Goal: Feedback & Contribution: Submit feedback/report problem

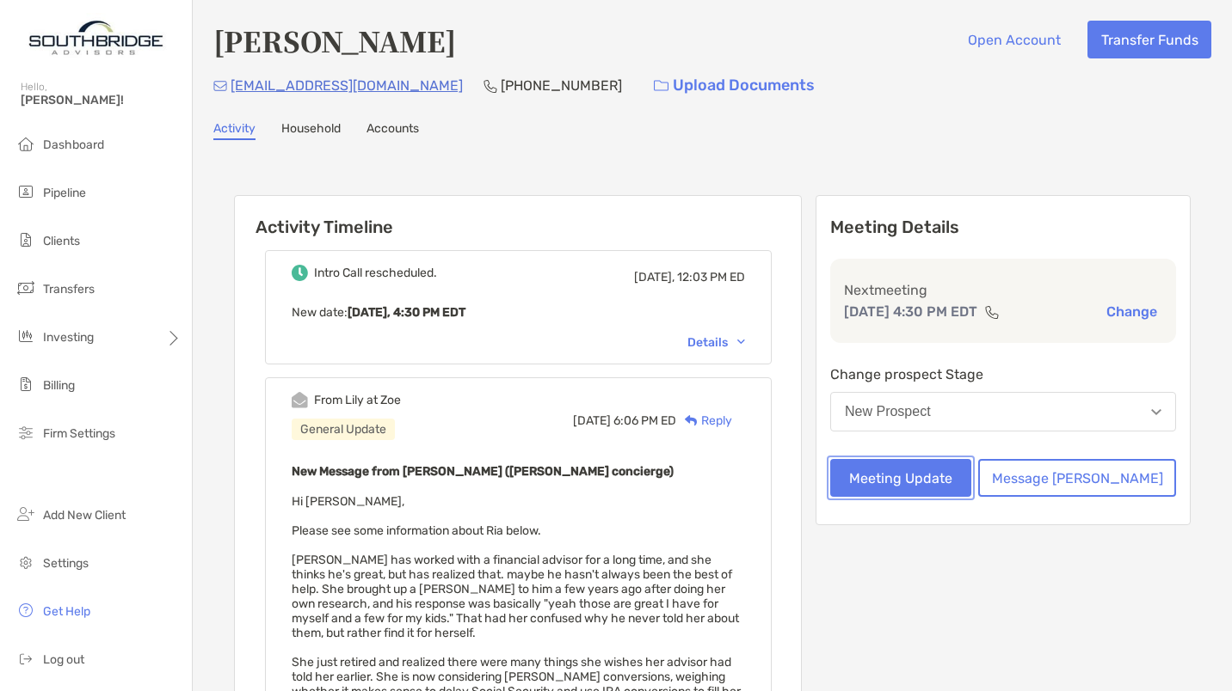
click at [929, 479] on button "Meeting Update" at bounding box center [900, 478] width 141 height 38
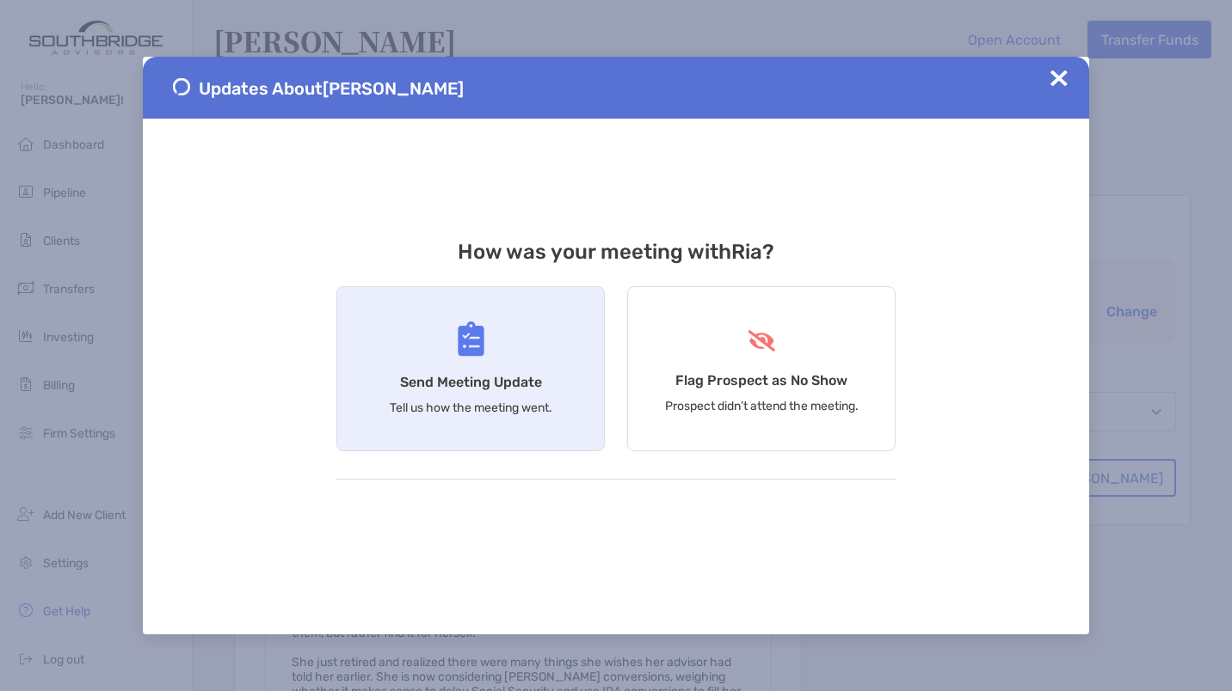
click at [446, 372] on div "Send Meeting Update Tell us how the meeting went." at bounding box center [470, 368] width 268 height 165
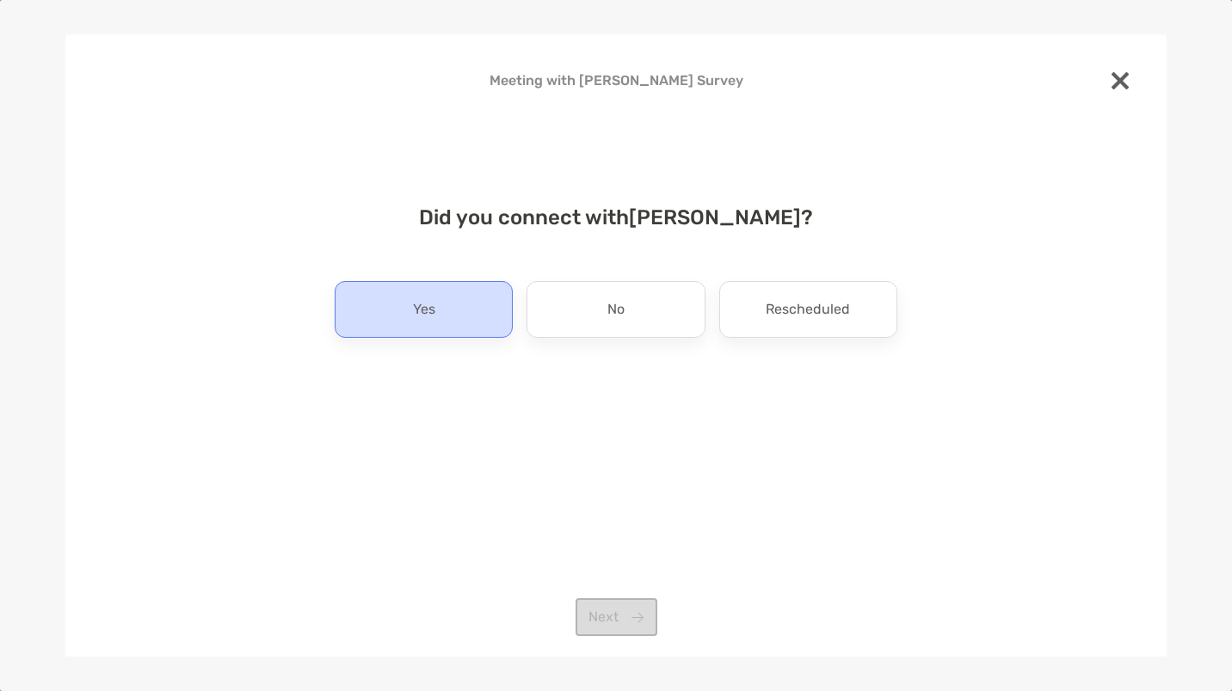
click at [427, 316] on p "Yes" at bounding box center [424, 310] width 22 height 28
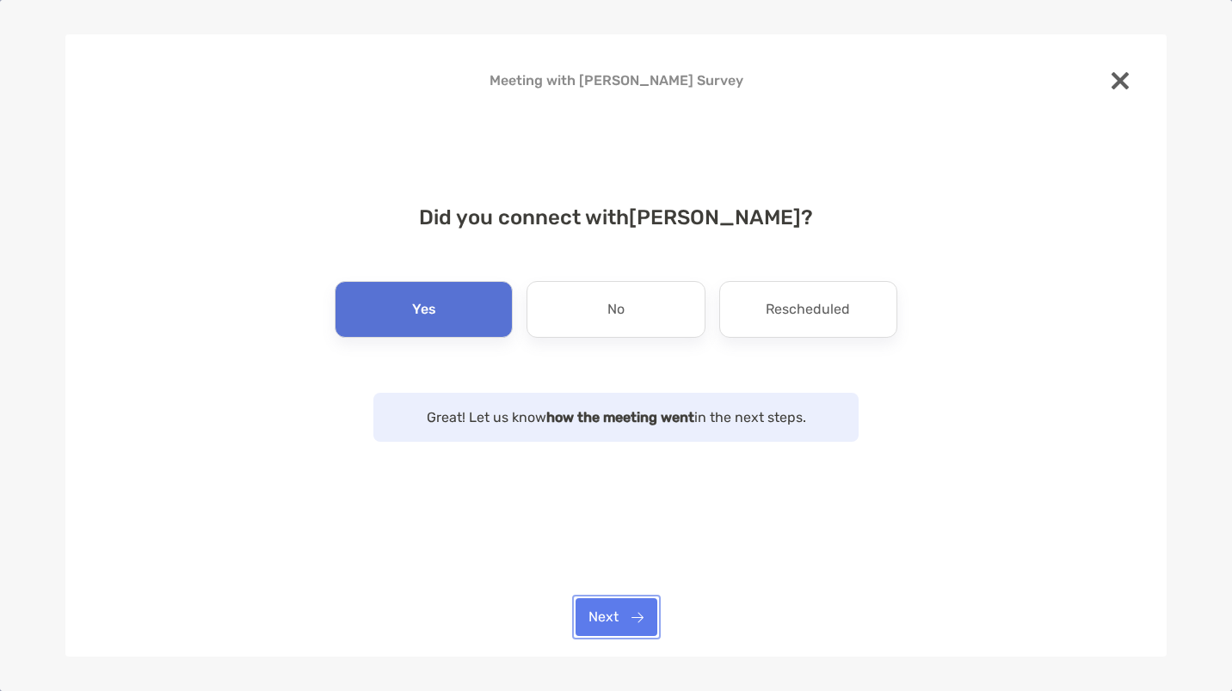
click at [591, 623] on button "Next" at bounding box center [616, 618] width 82 height 38
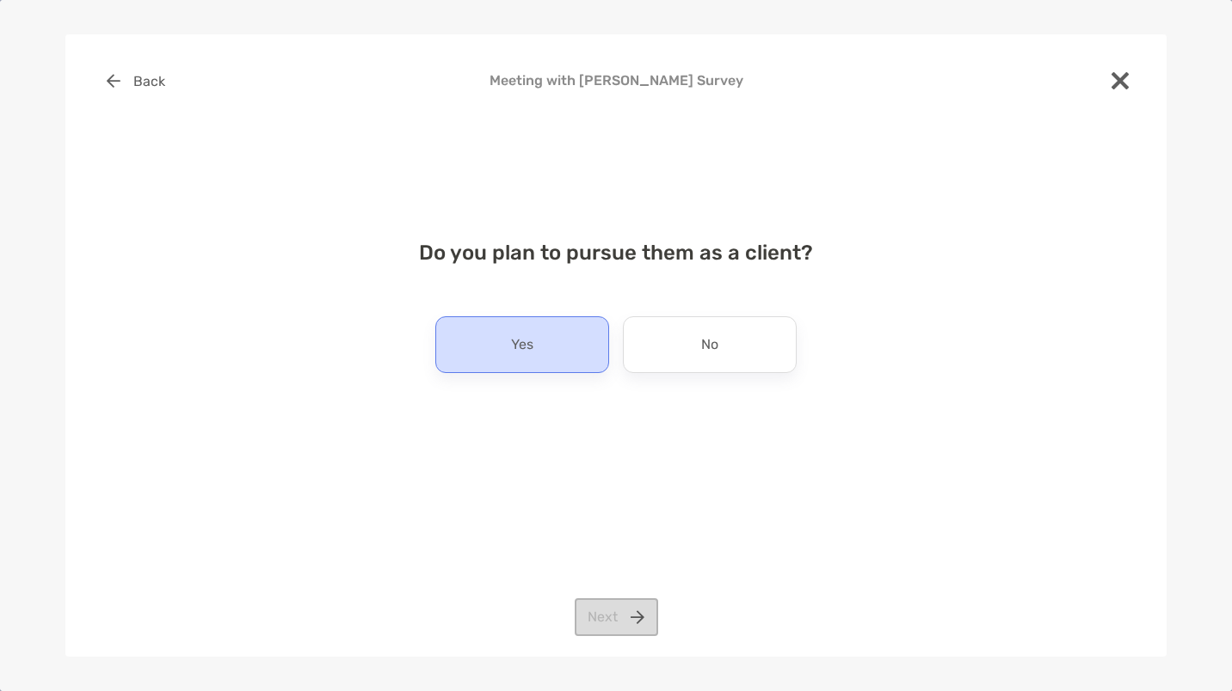
click at [527, 342] on p "Yes" at bounding box center [522, 345] width 22 height 28
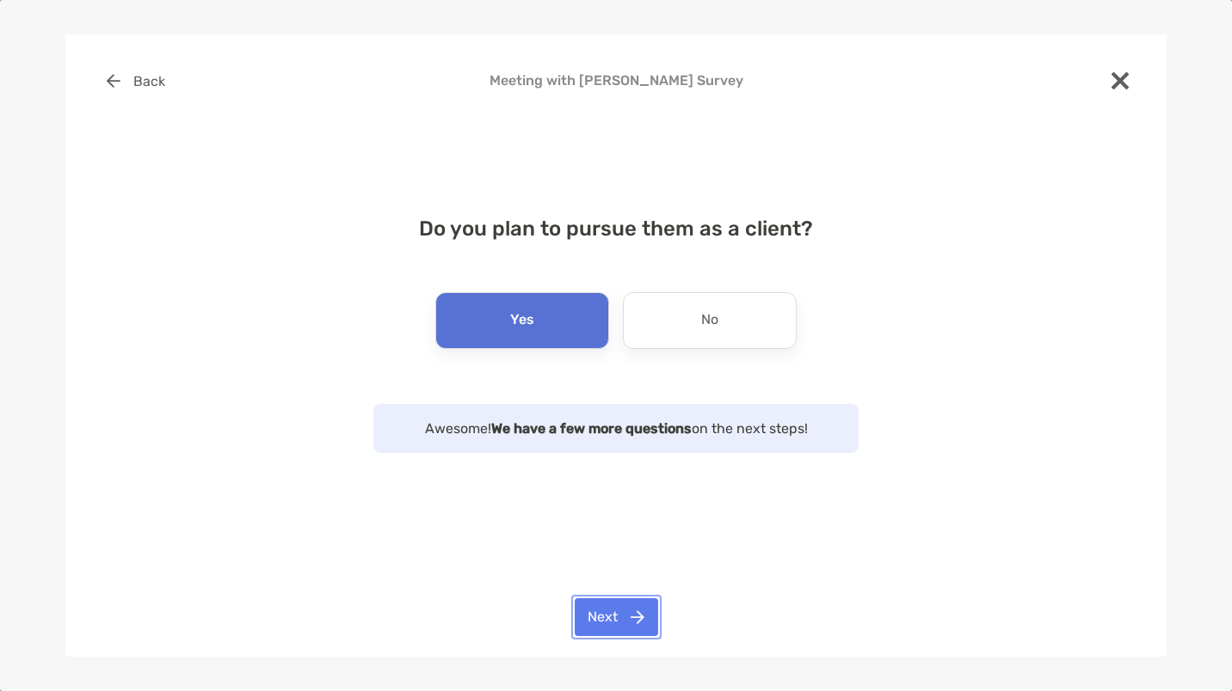
click at [605, 630] on button "Next" at bounding box center [616, 618] width 83 height 38
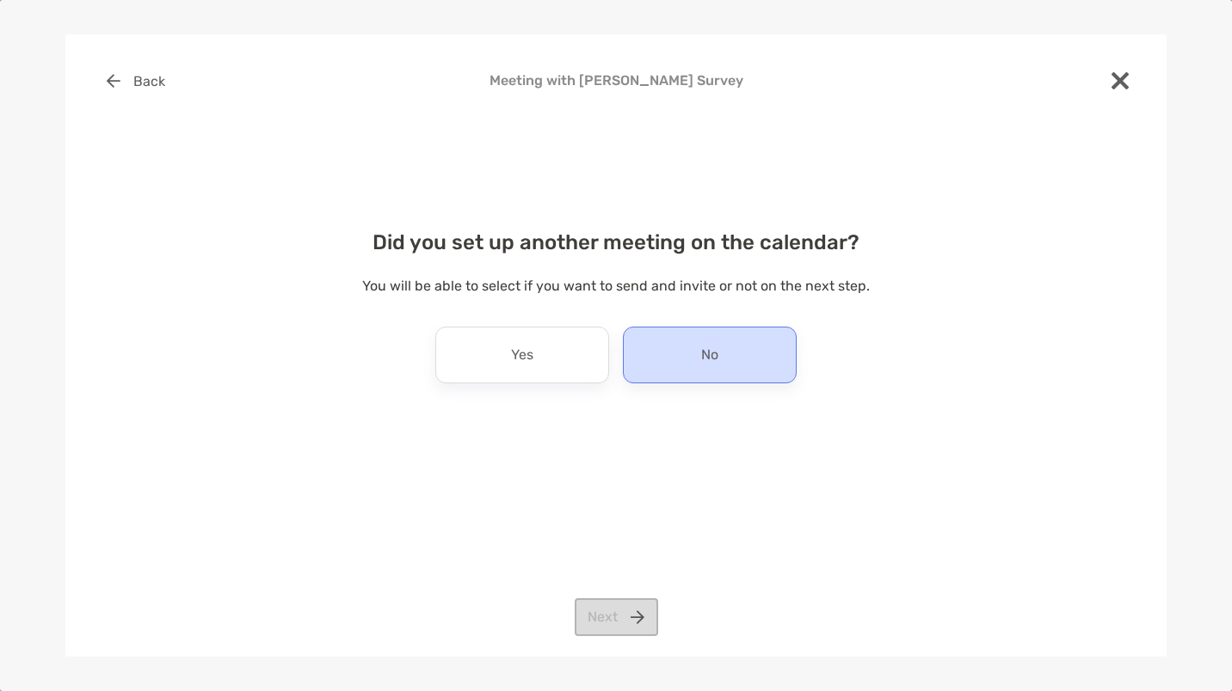
click at [747, 338] on div "No" at bounding box center [710, 355] width 174 height 57
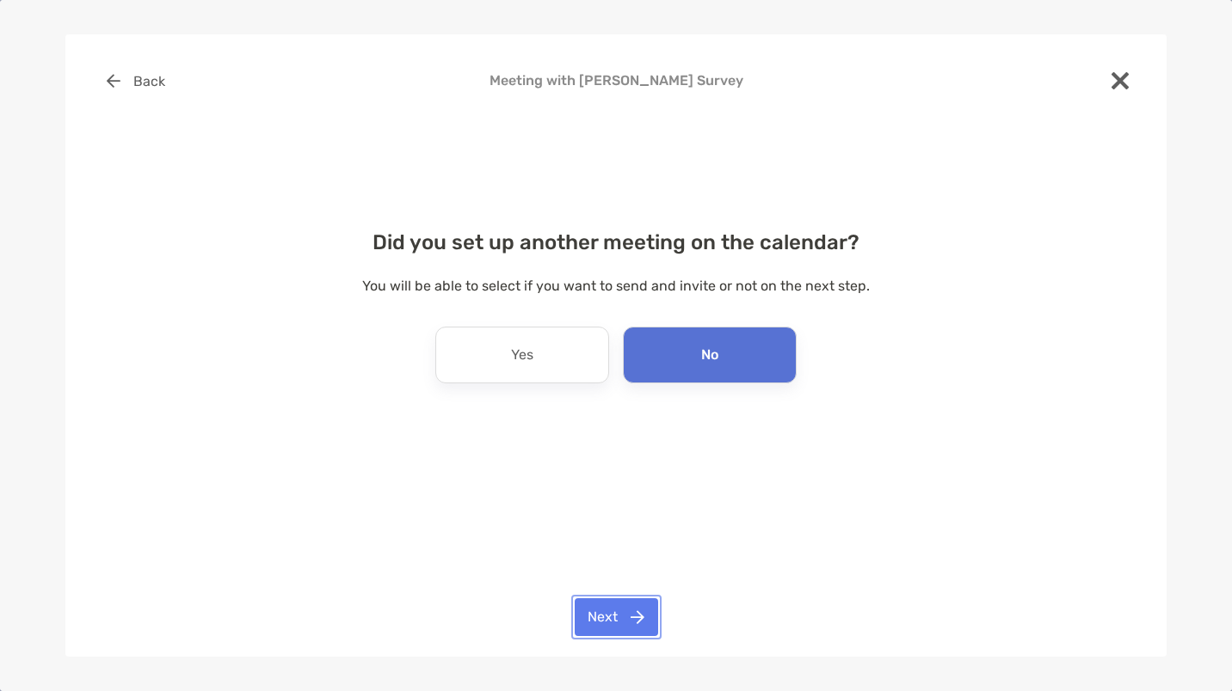
click at [630, 612] on button "Next" at bounding box center [616, 618] width 83 height 38
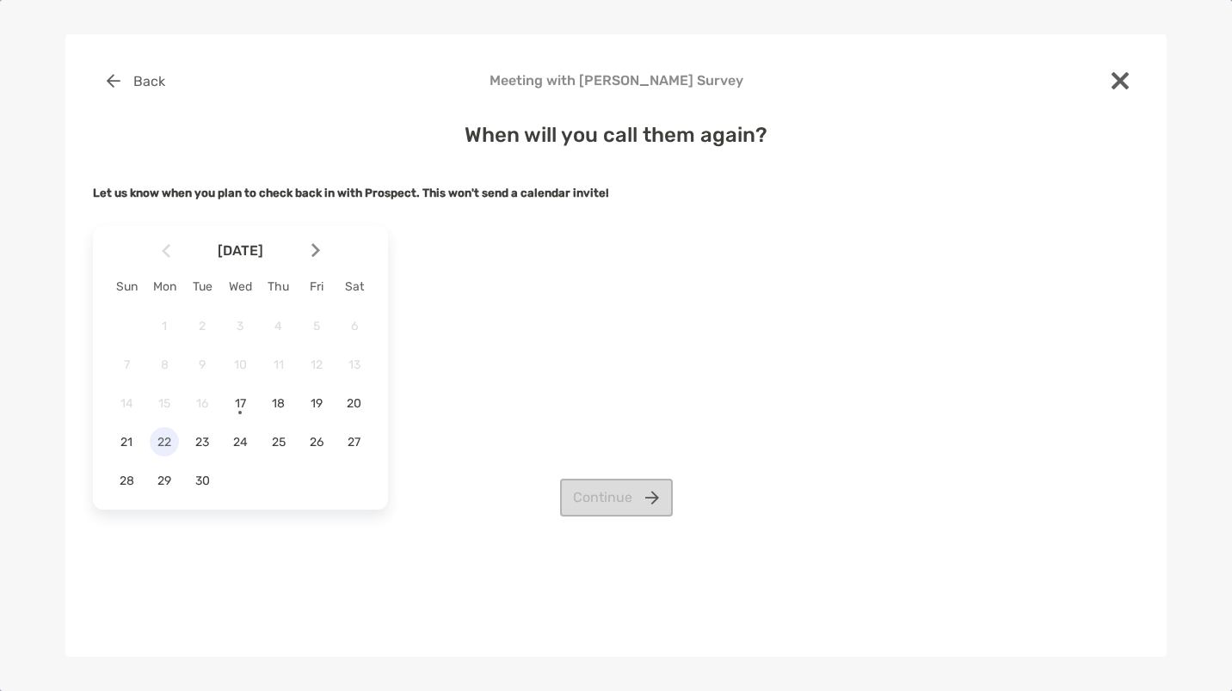
click at [169, 437] on span "22" at bounding box center [164, 442] width 29 height 15
click at [587, 492] on button "Continue" at bounding box center [616, 498] width 113 height 38
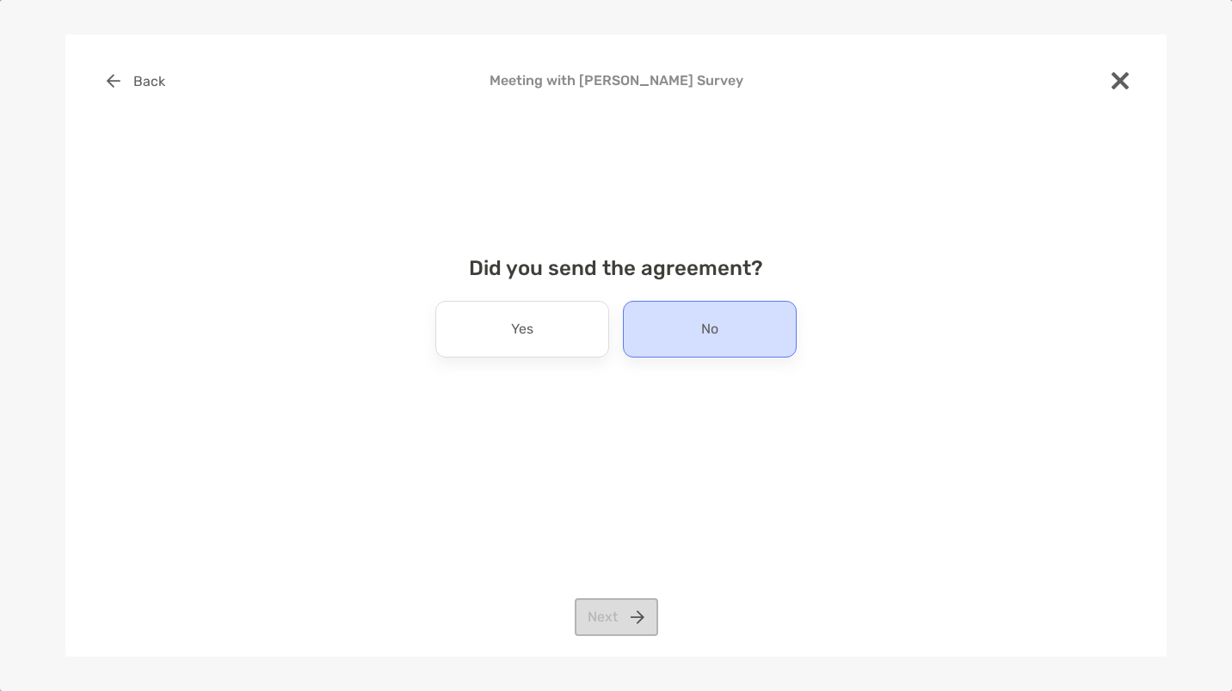
click at [725, 331] on div "No" at bounding box center [710, 329] width 174 height 57
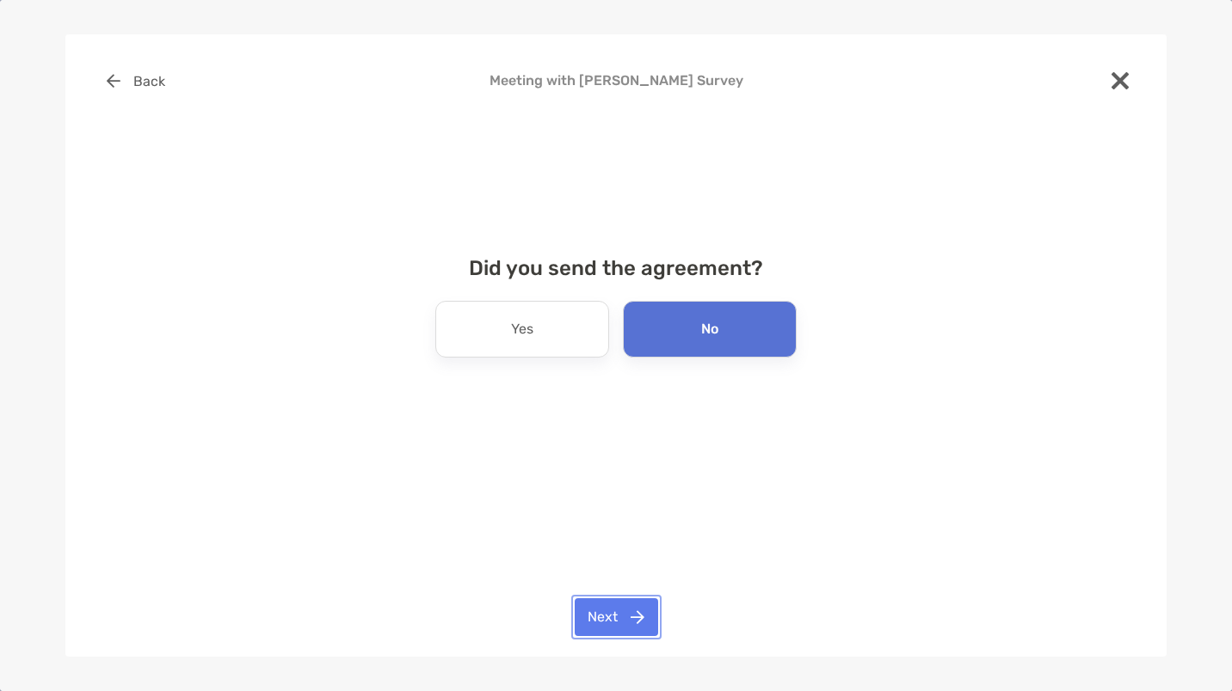
click at [624, 616] on button "Next" at bounding box center [616, 618] width 83 height 38
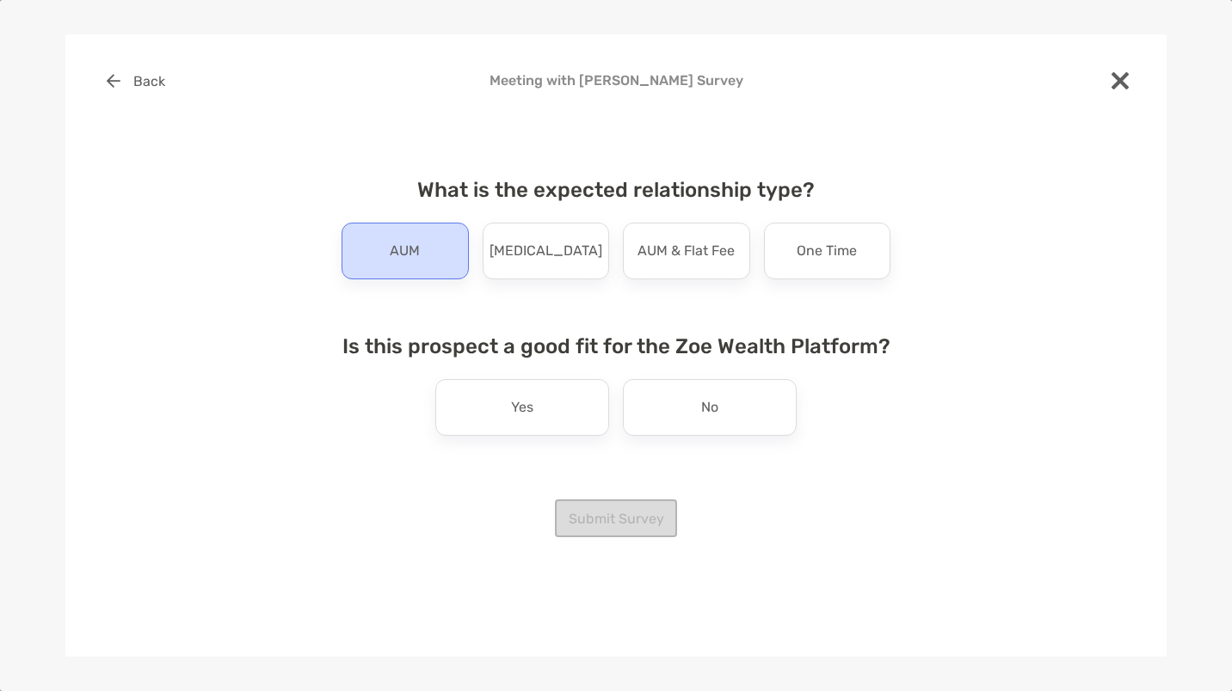
click at [415, 246] on p "AUM" at bounding box center [405, 251] width 30 height 28
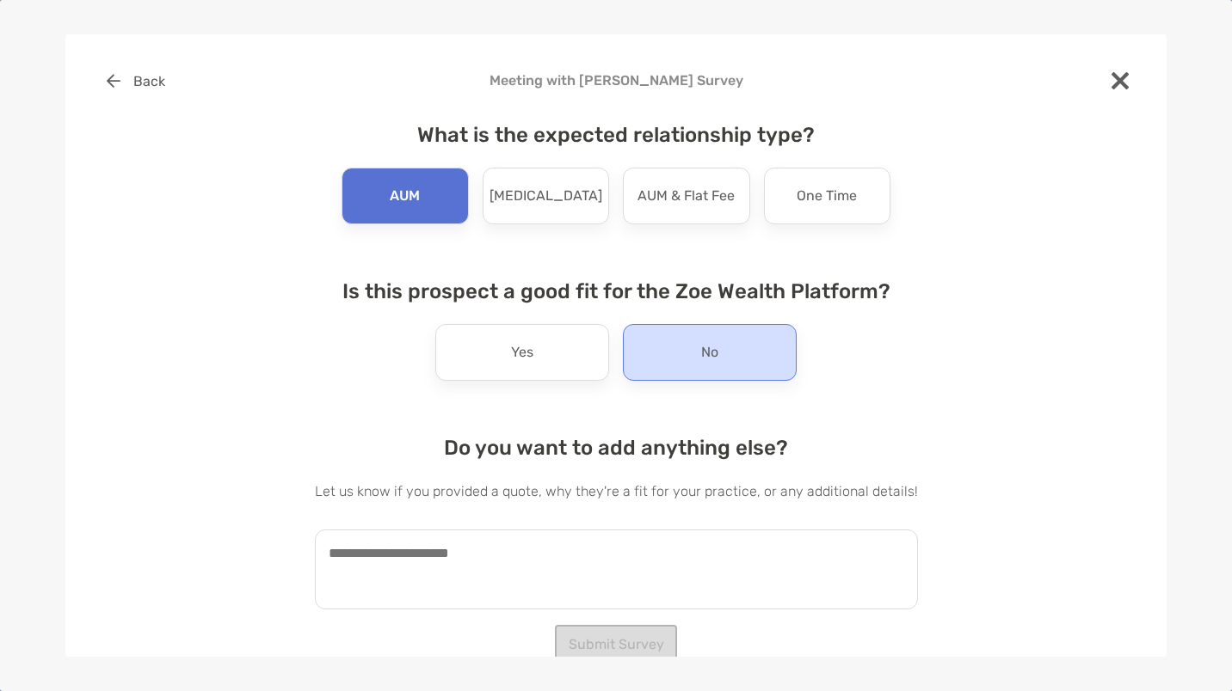
click at [689, 371] on div "No" at bounding box center [710, 352] width 174 height 57
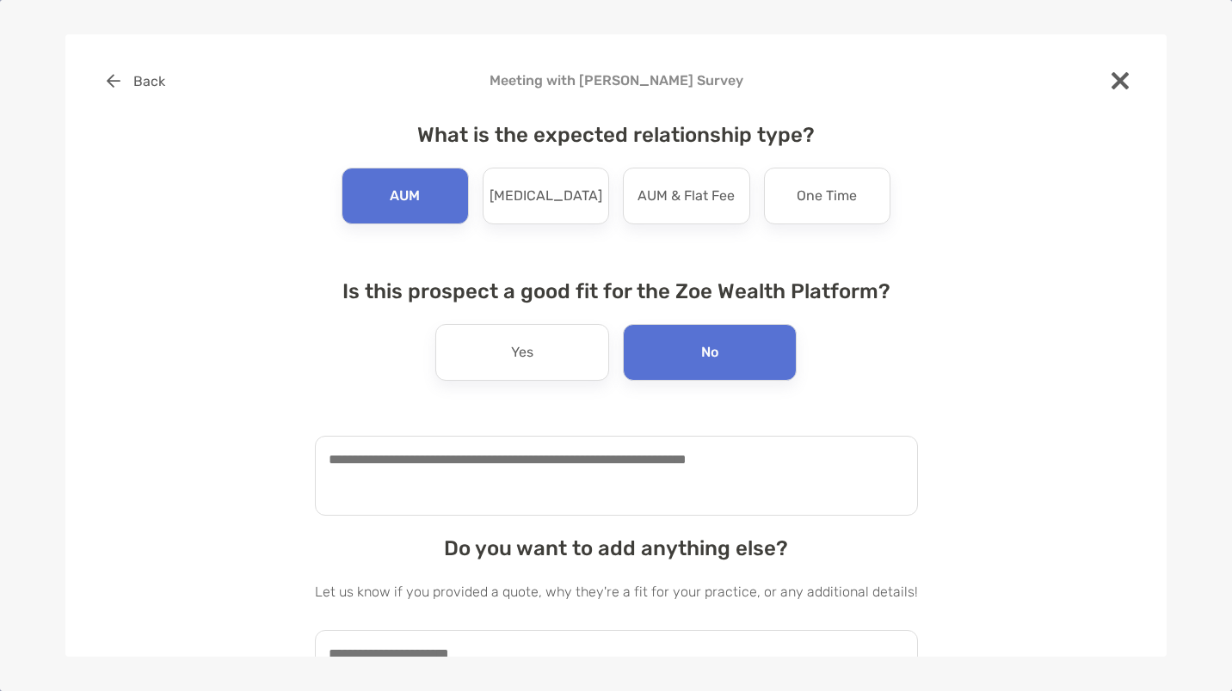
click at [584, 461] on textarea at bounding box center [616, 476] width 603 height 80
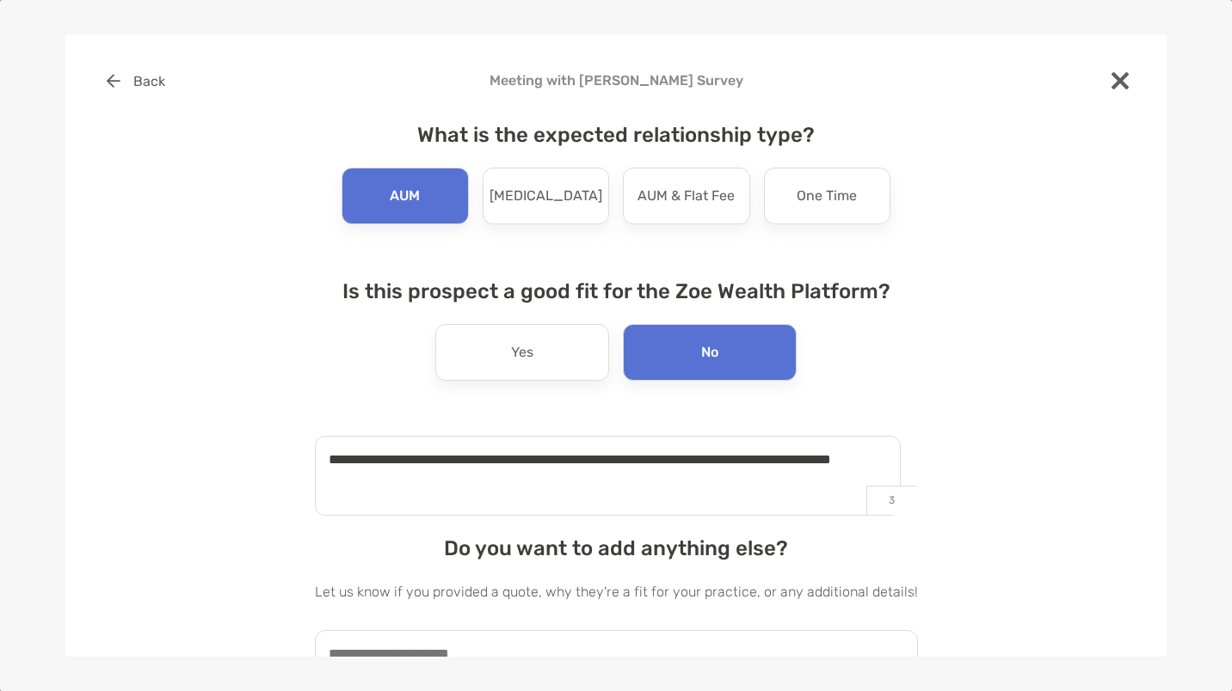
type textarea "**********"
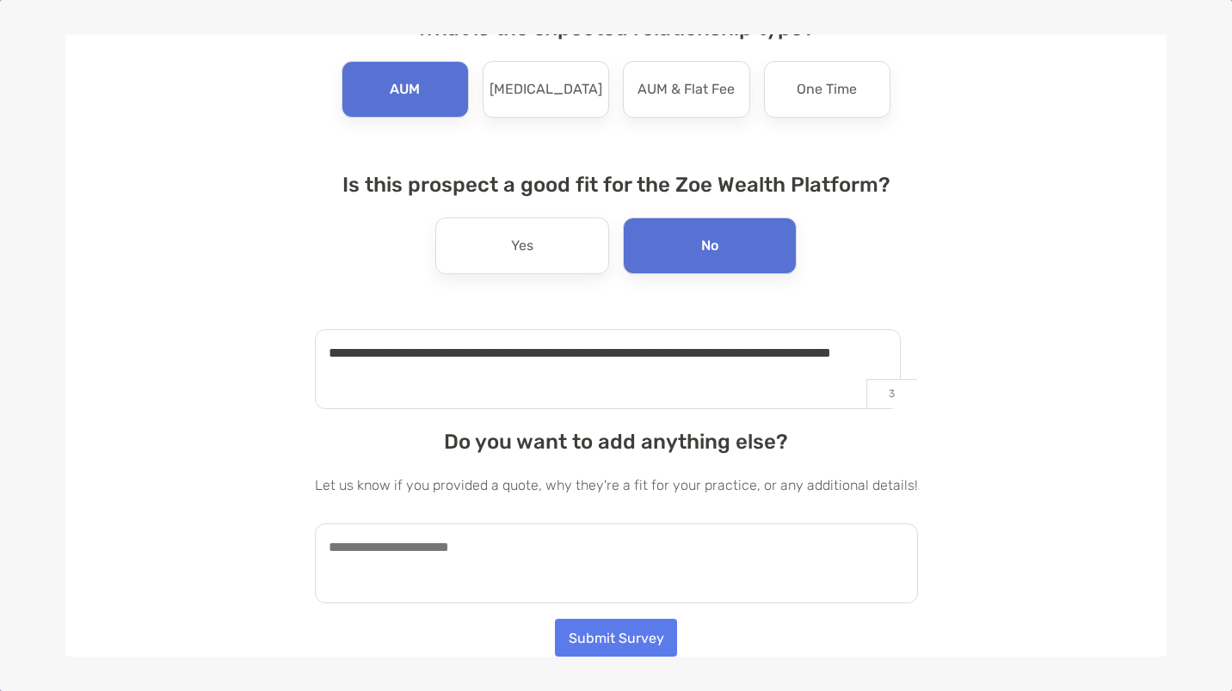
click at [604, 545] on textarea at bounding box center [616, 564] width 603 height 80
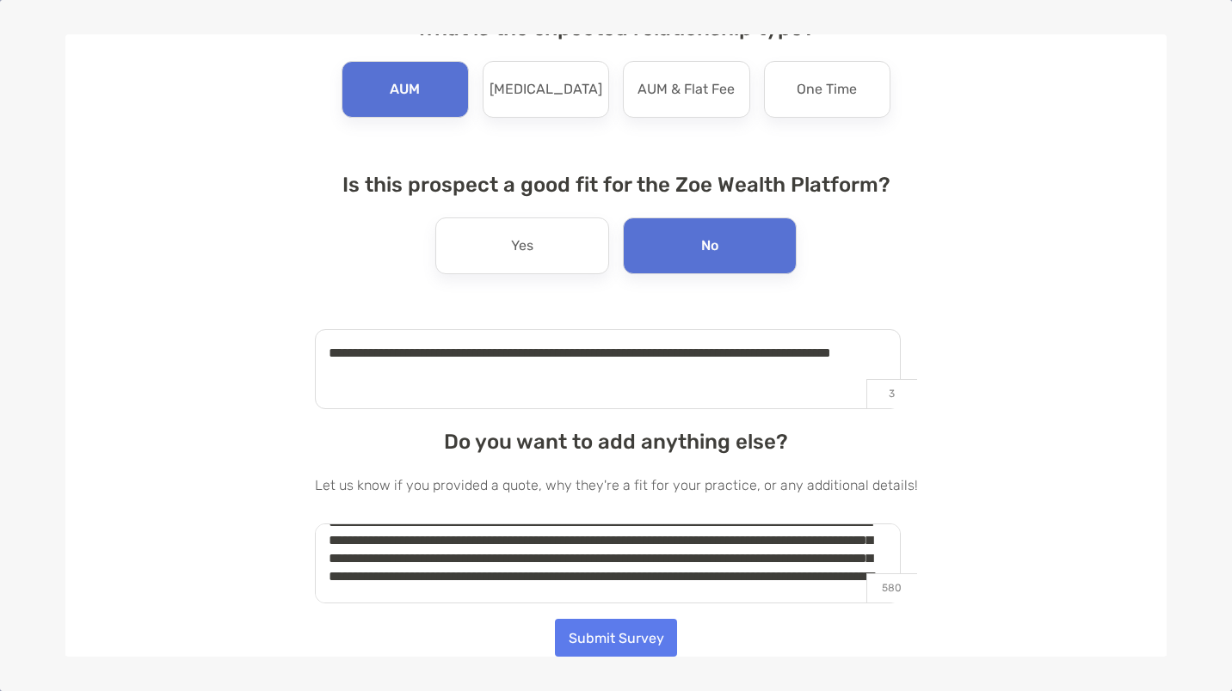
scroll to position [43, 0]
type textarea "**********"
click at [604, 645] on button "Submit Survey" at bounding box center [616, 637] width 122 height 38
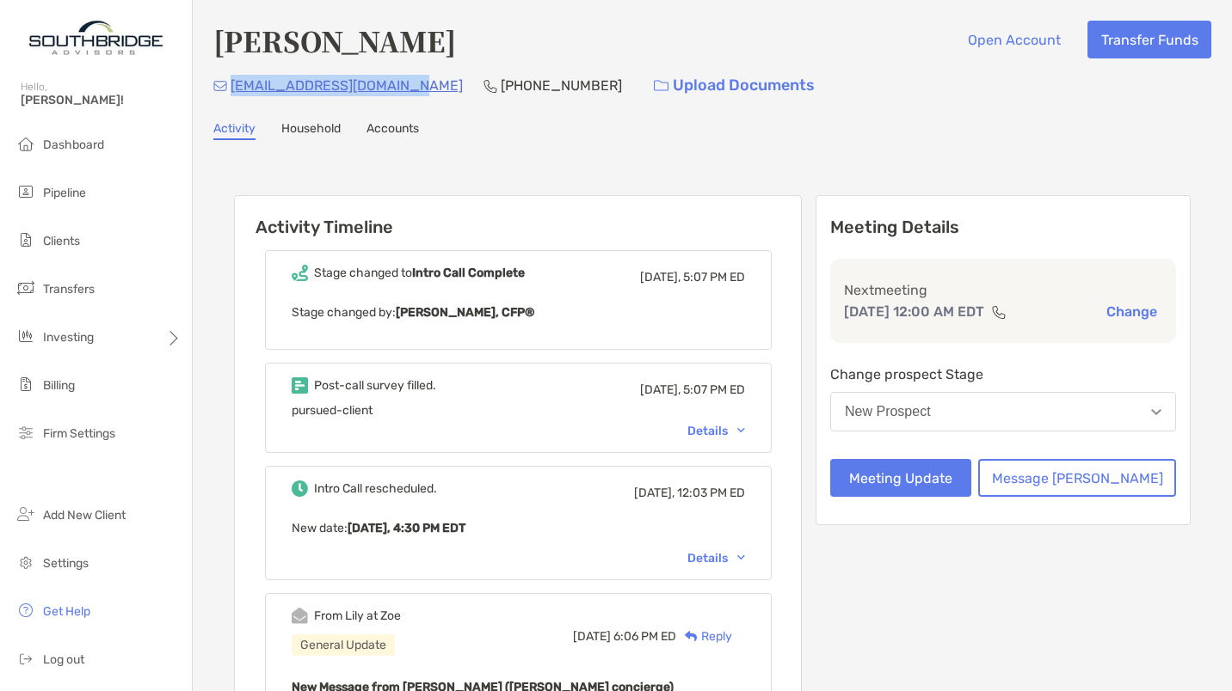
drag, startPoint x: 426, startPoint y: 86, endPoint x: 231, endPoint y: 84, distance: 194.4
click at [231, 84] on div "[EMAIL_ADDRESS][DOMAIN_NAME] [PHONE_NUMBER] Upload Documents" at bounding box center [712, 85] width 998 height 37
copy p "[EMAIL_ADDRESS][DOMAIN_NAME]"
